Goal: Task Accomplishment & Management: Use online tool/utility

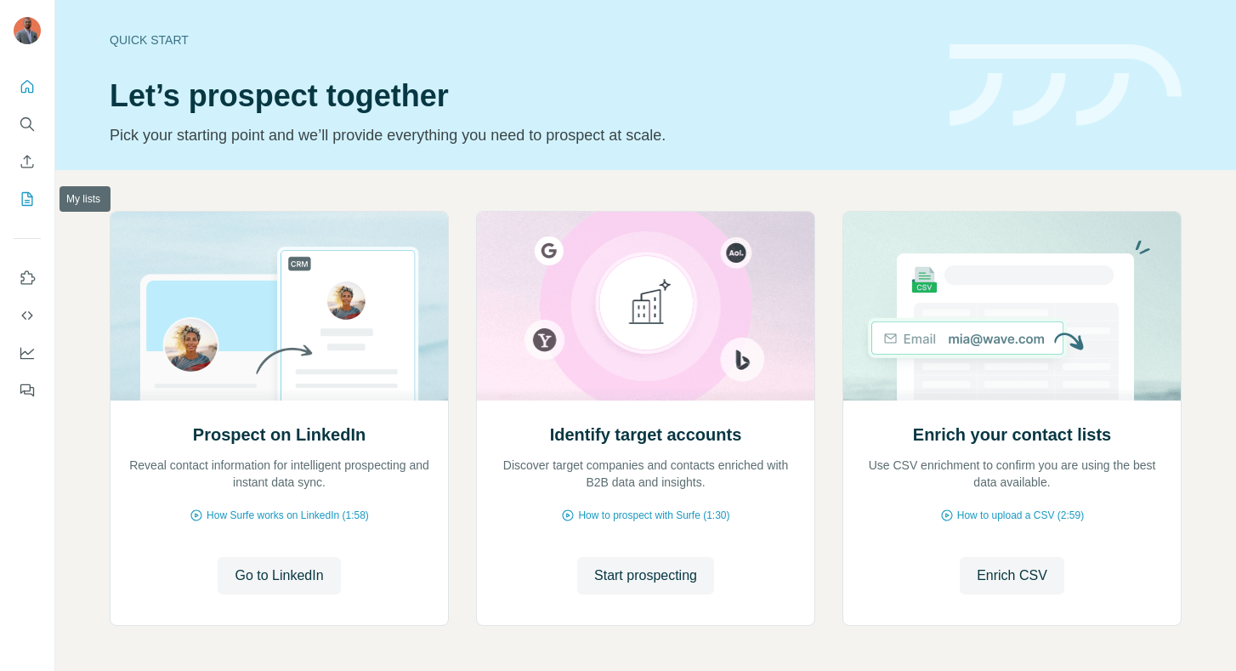
click at [27, 188] on button "My lists" at bounding box center [27, 199] width 27 height 31
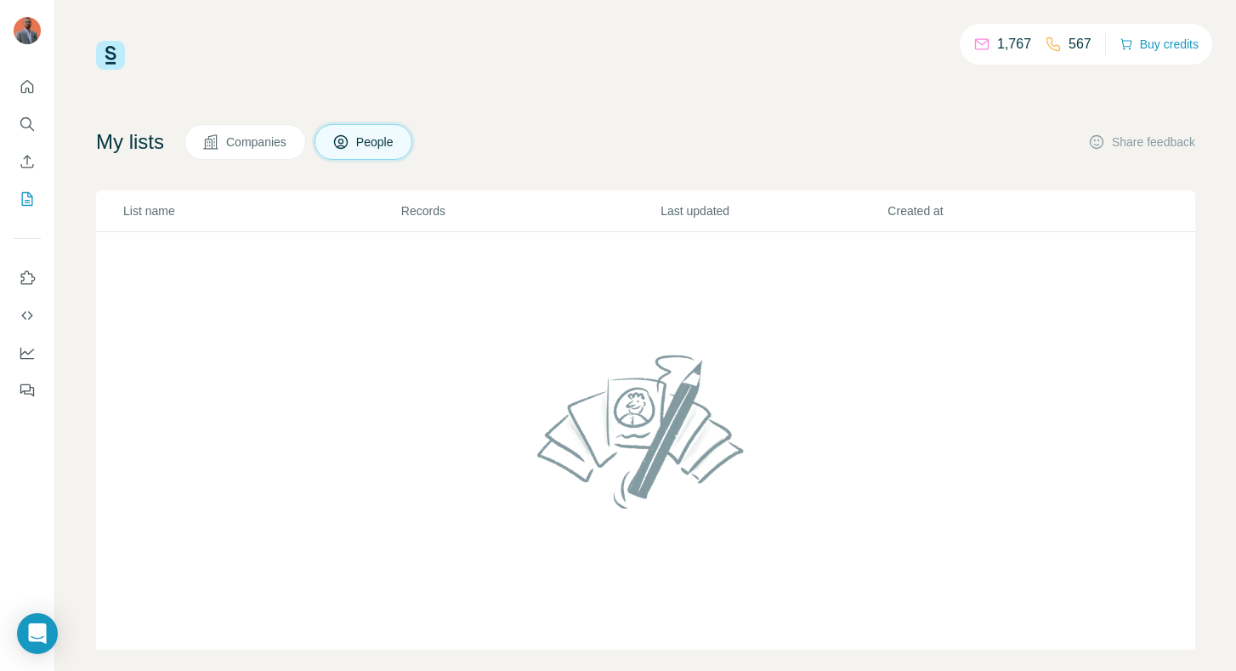
click at [374, 134] on span "People" at bounding box center [375, 141] width 39 height 17
click at [31, 154] on icon "Enrich CSV" at bounding box center [27, 161] width 17 height 17
